Goal: Task Accomplishment & Management: Manage account settings

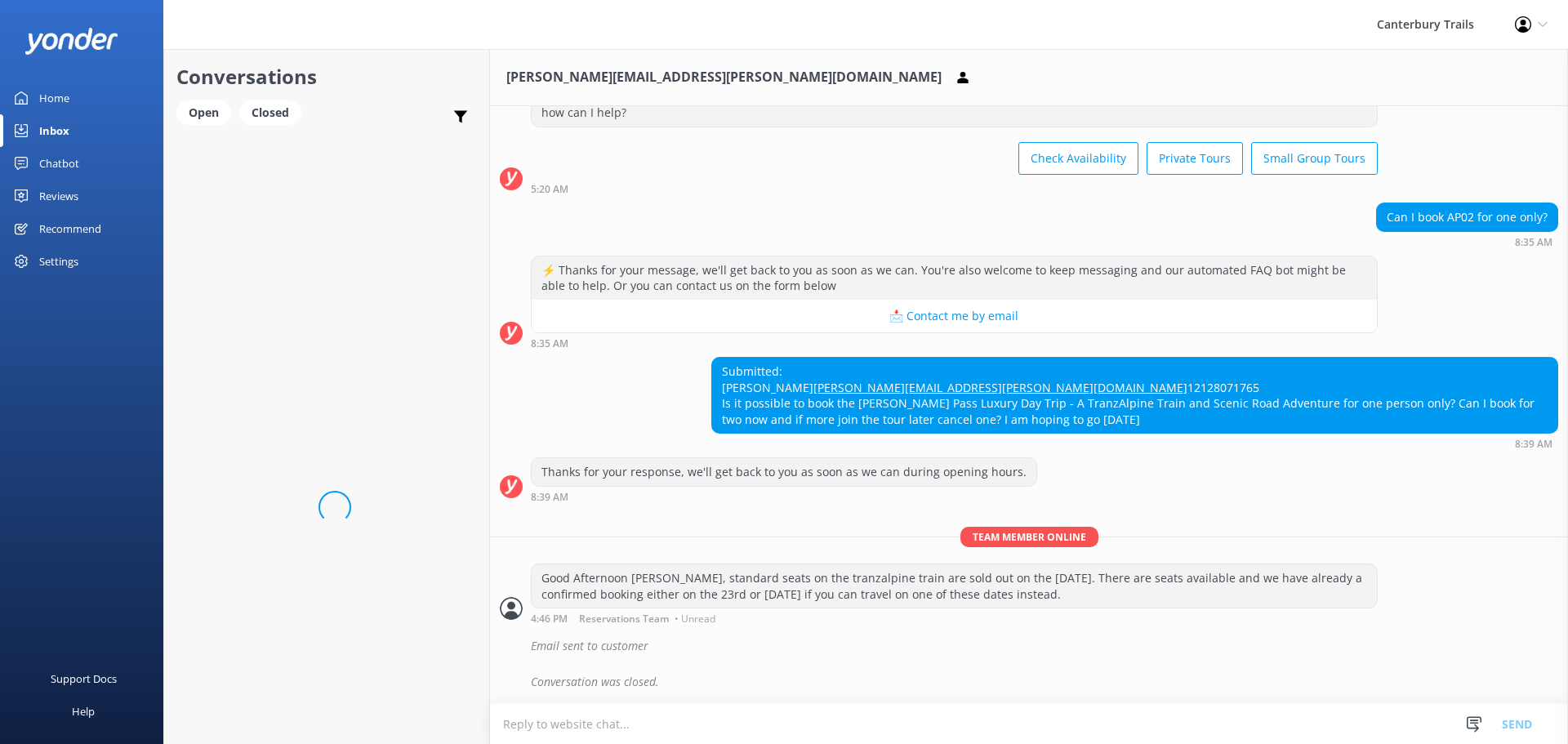
scroll to position [100, 0]
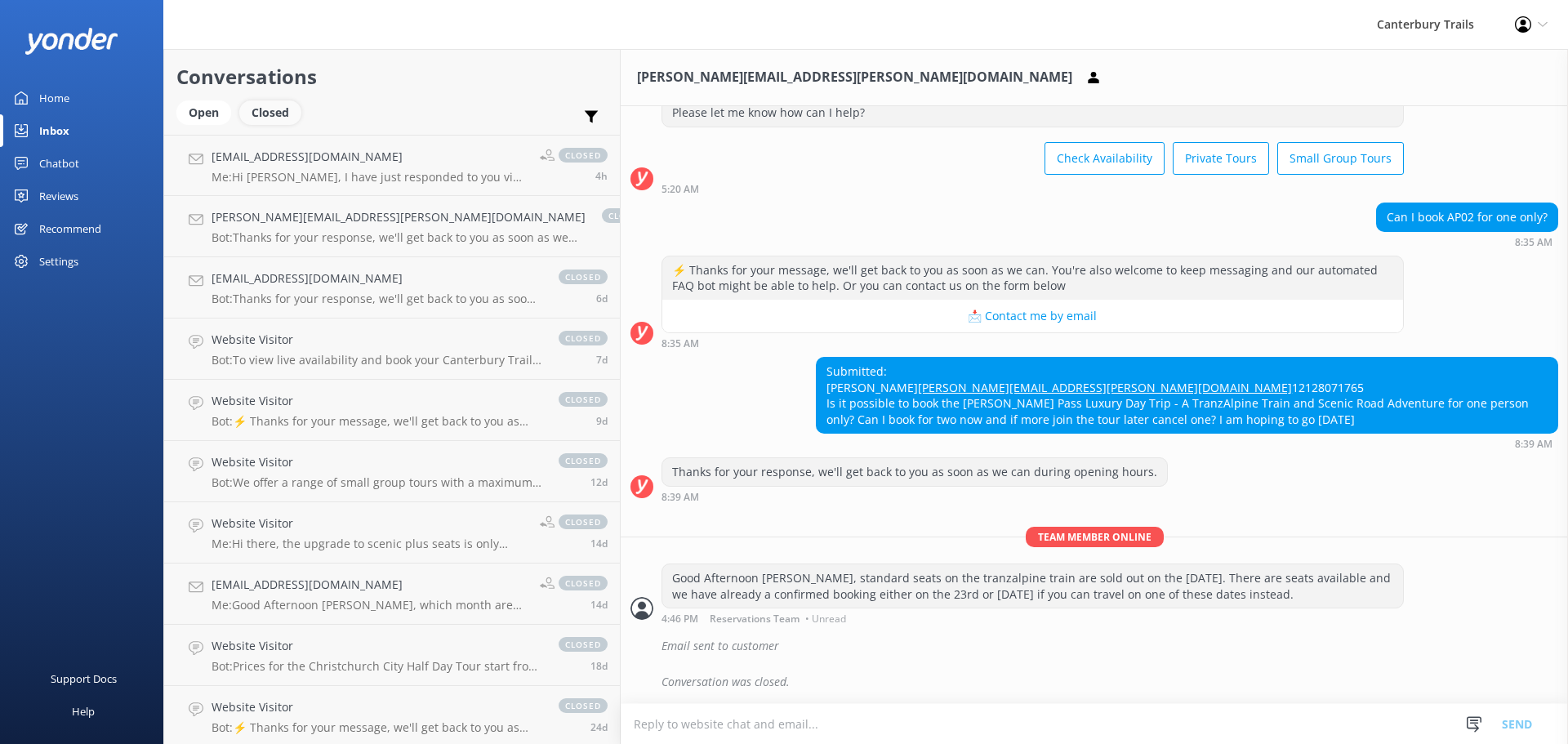
click at [264, 119] on div "Closed" at bounding box center [271, 113] width 62 height 24
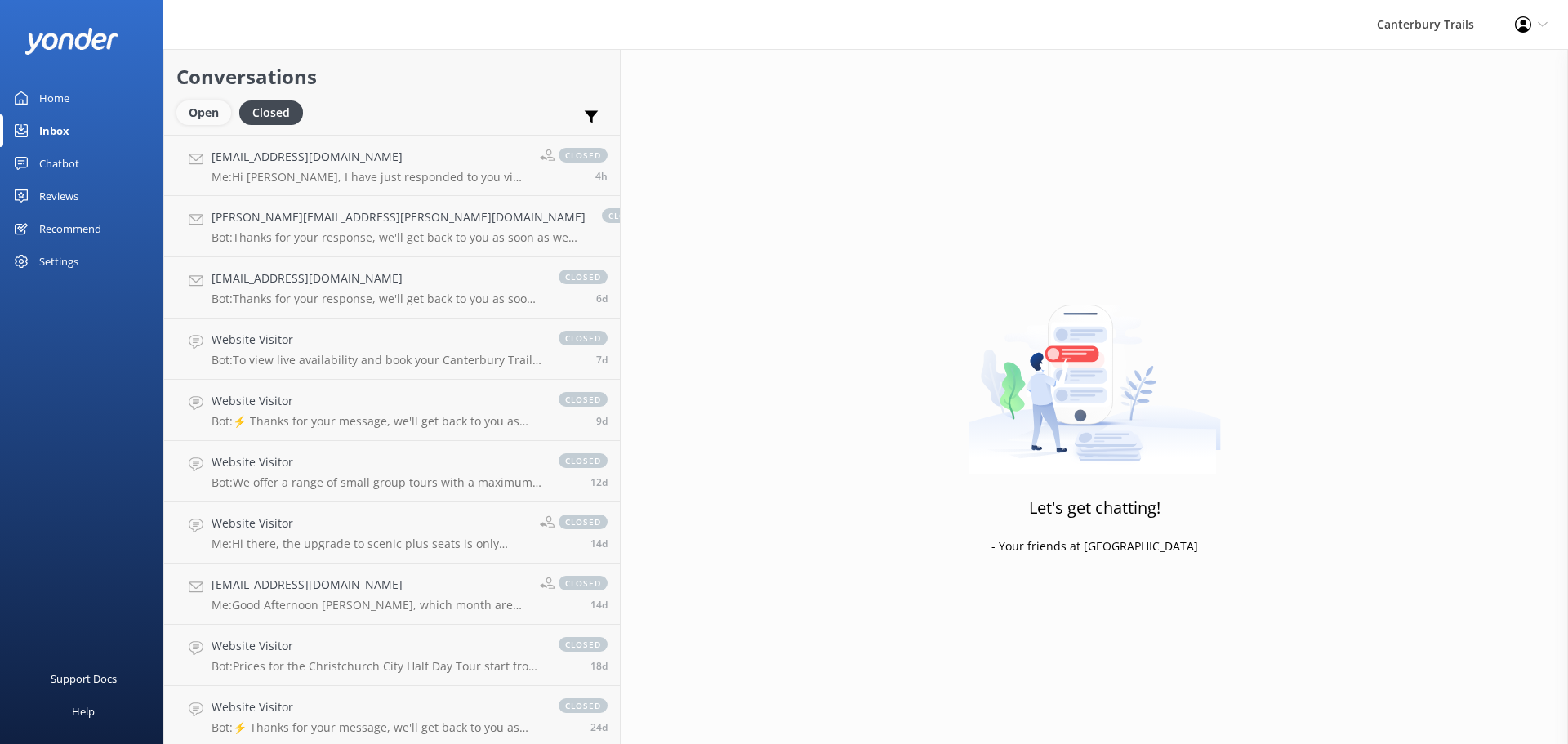
click at [194, 109] on div "Open" at bounding box center [204, 113] width 54 height 24
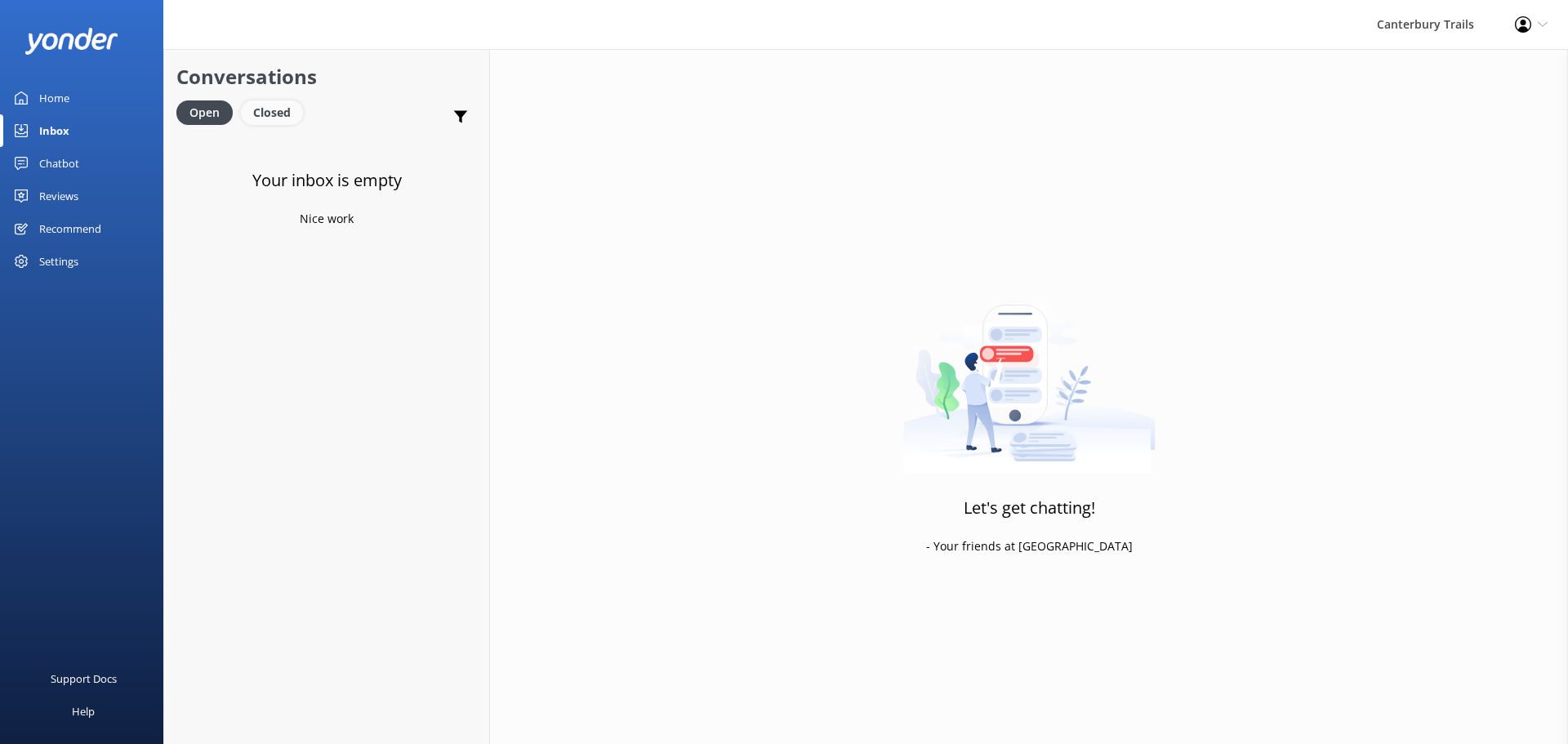
click at [268, 106] on div "Closed" at bounding box center [272, 113] width 62 height 24
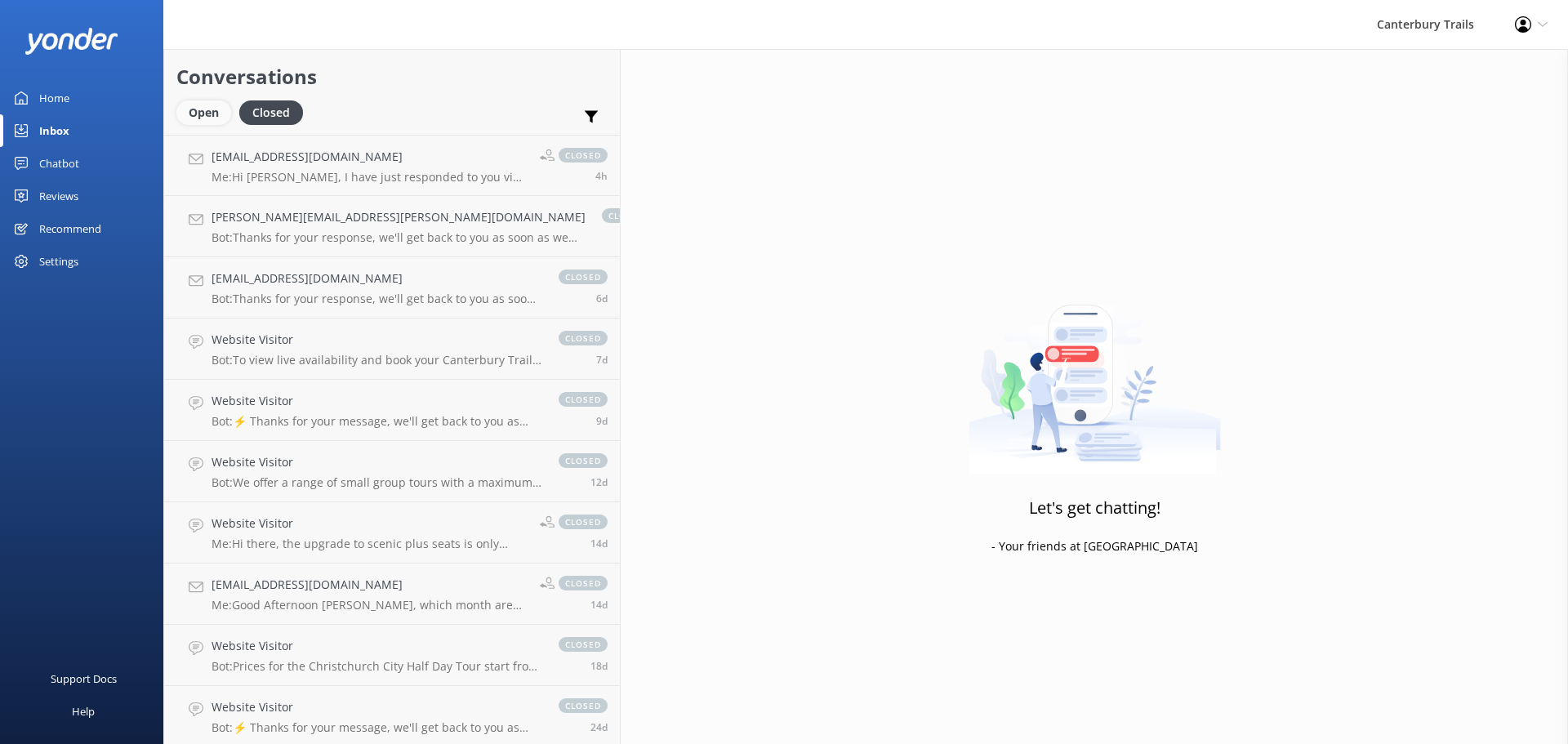
click at [202, 102] on div "Open" at bounding box center [204, 113] width 54 height 24
